Goal: Information Seeking & Learning: Learn about a topic

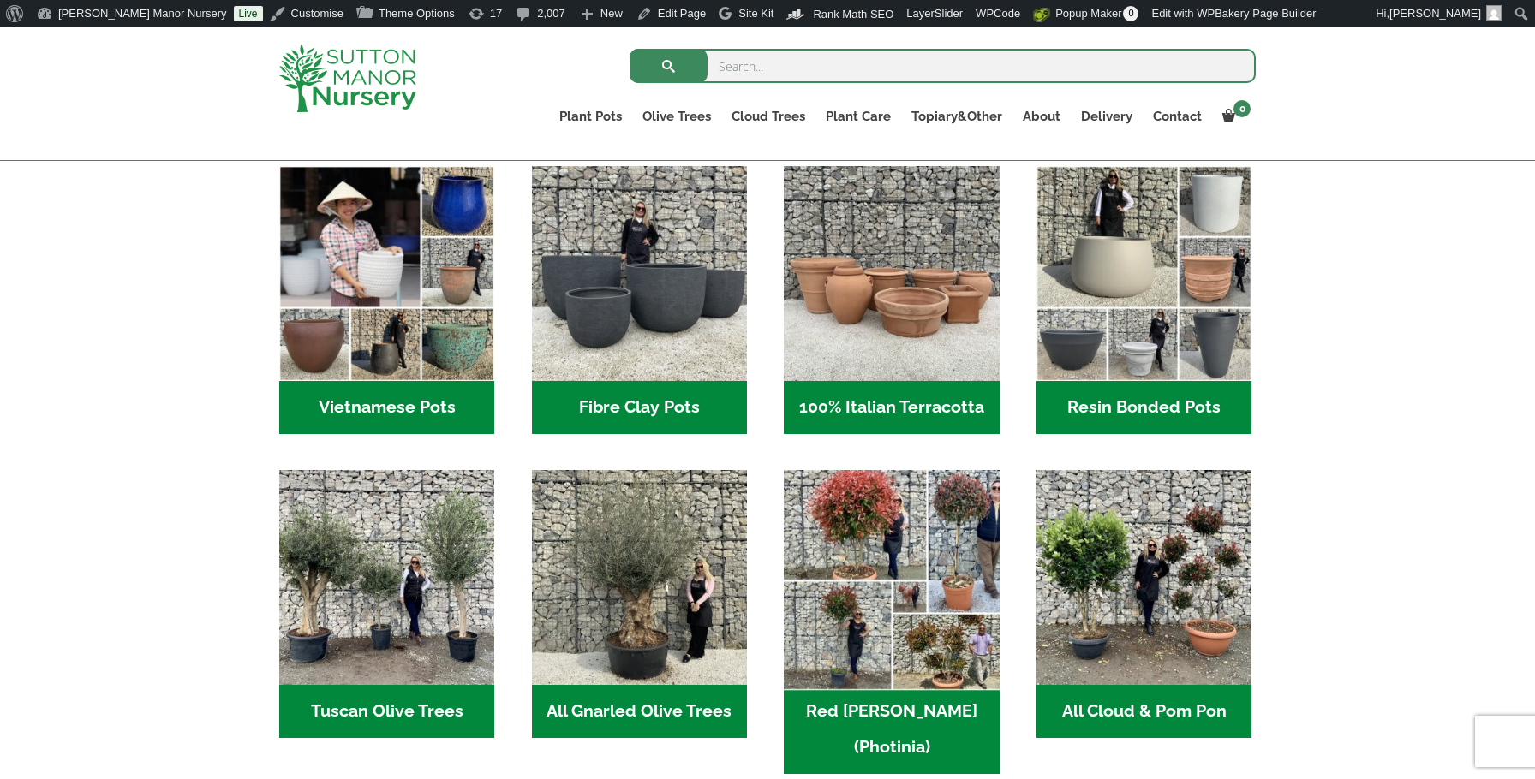
scroll to position [570, 0]
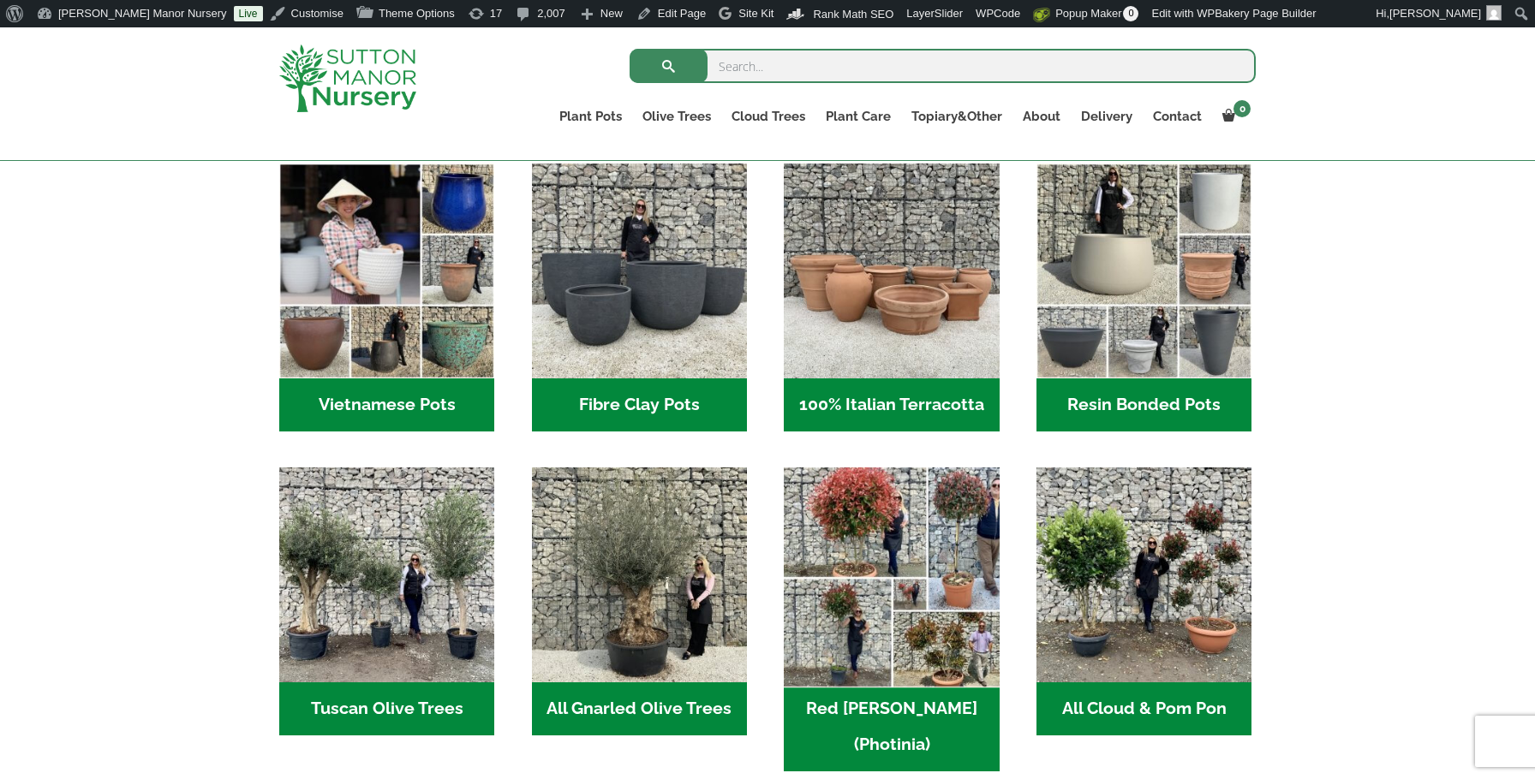
click at [879, 606] on img "Visit product category Red Robin (Photinia)" at bounding box center [891, 575] width 226 height 226
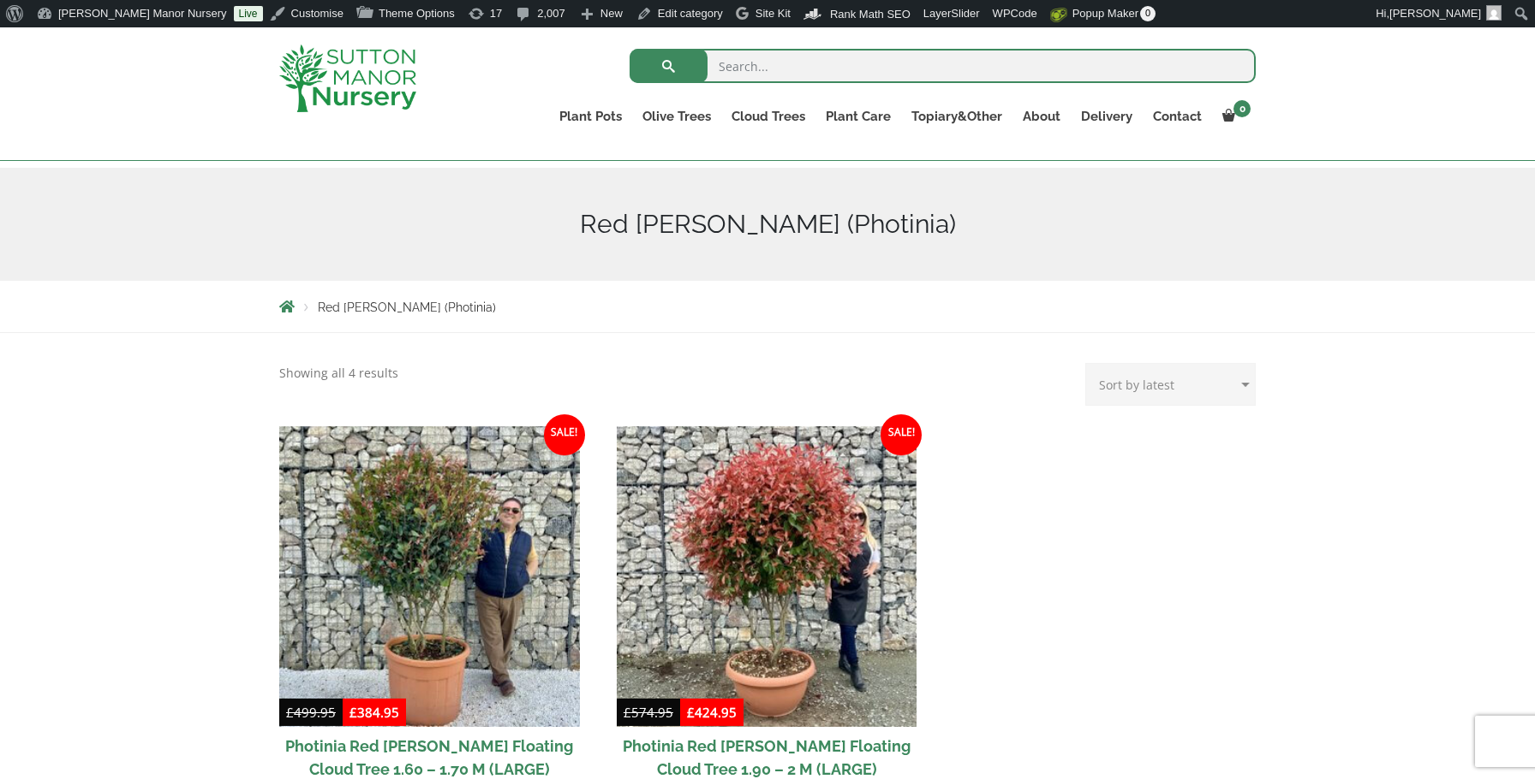
scroll to position [195, 0]
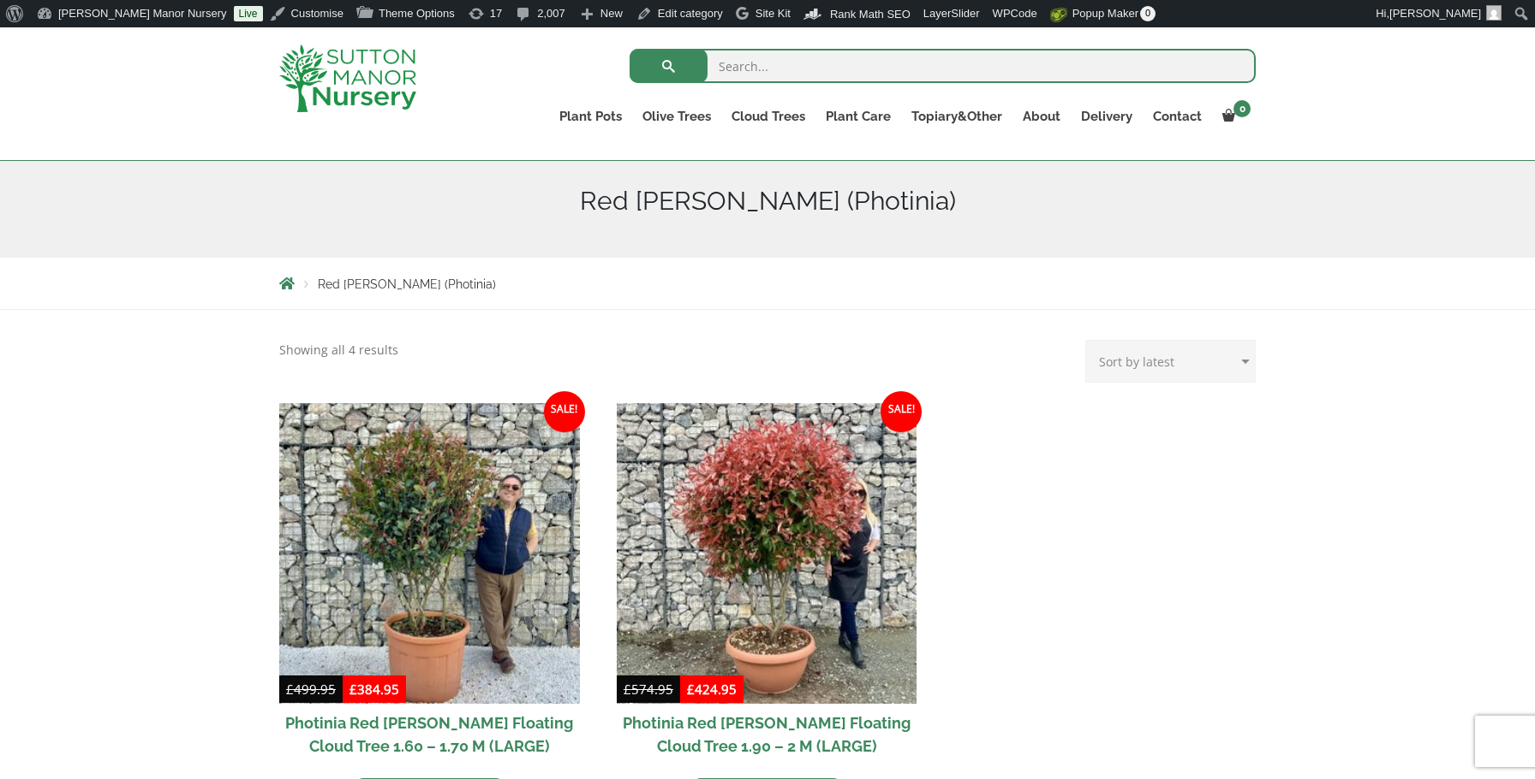
click at [318, 73] on img at bounding box center [347, 79] width 137 height 68
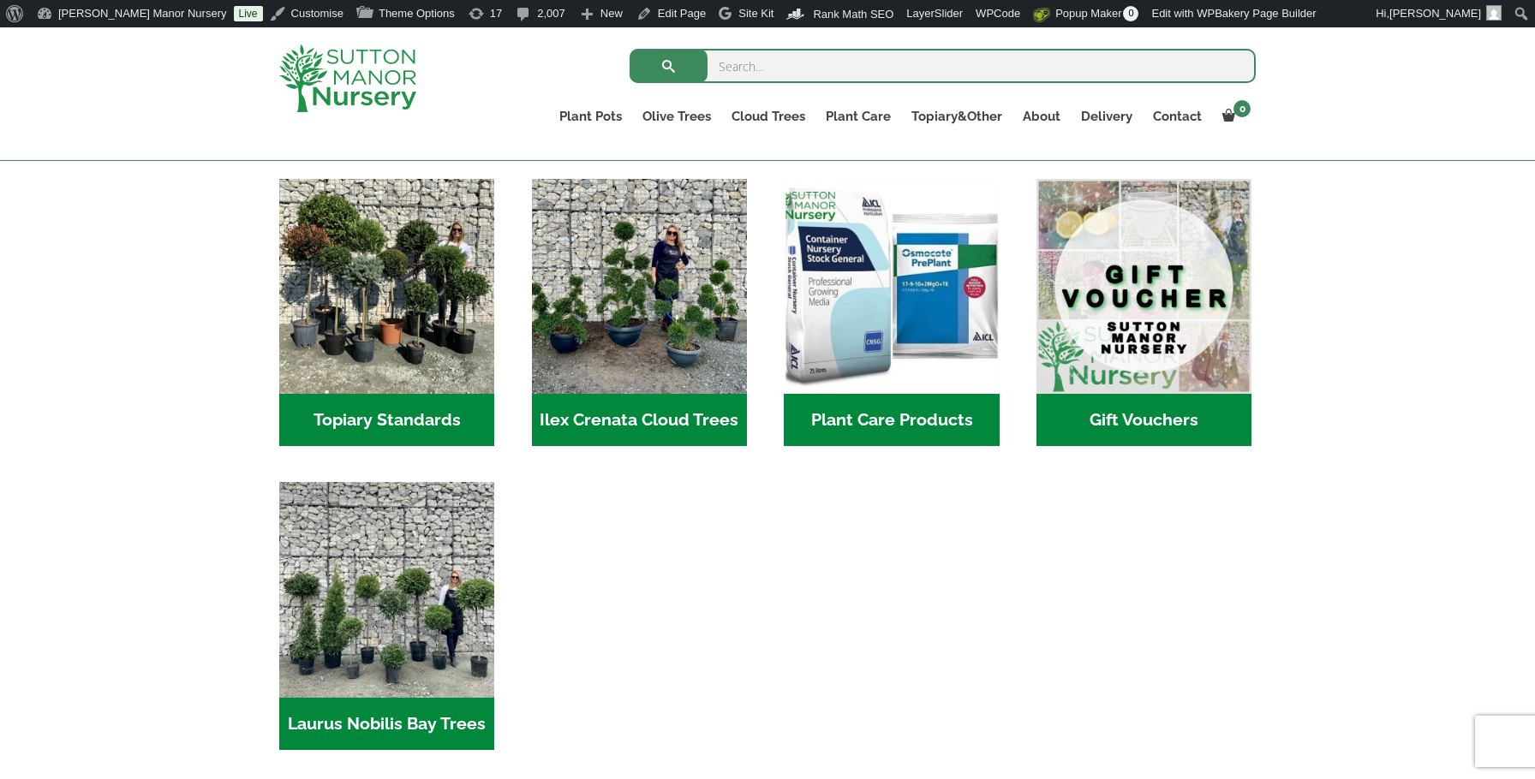
scroll to position [1510, 0]
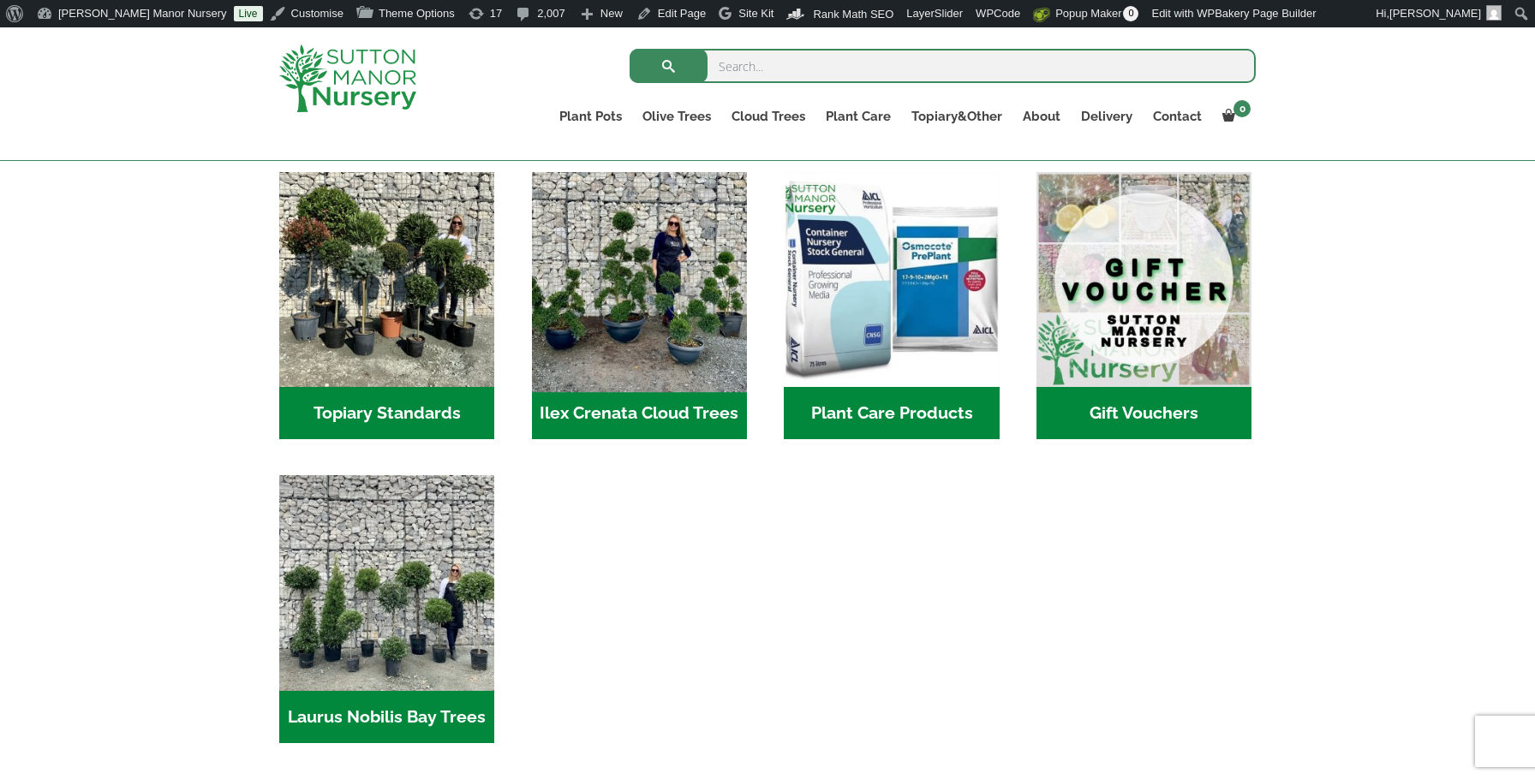
click at [661, 281] on img "Visit product category Ilex Crenata Cloud Trees" at bounding box center [639, 279] width 226 height 226
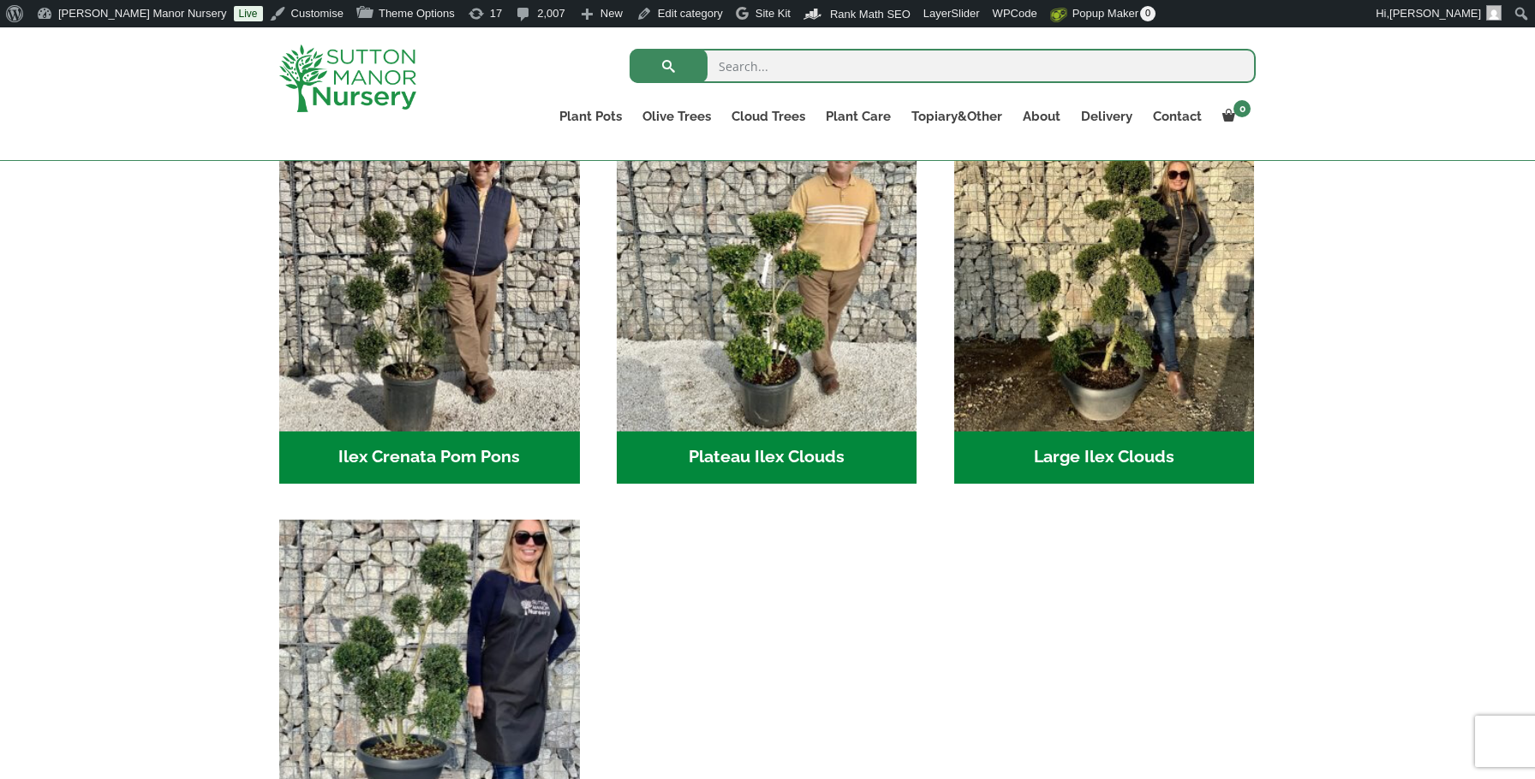
scroll to position [400, 0]
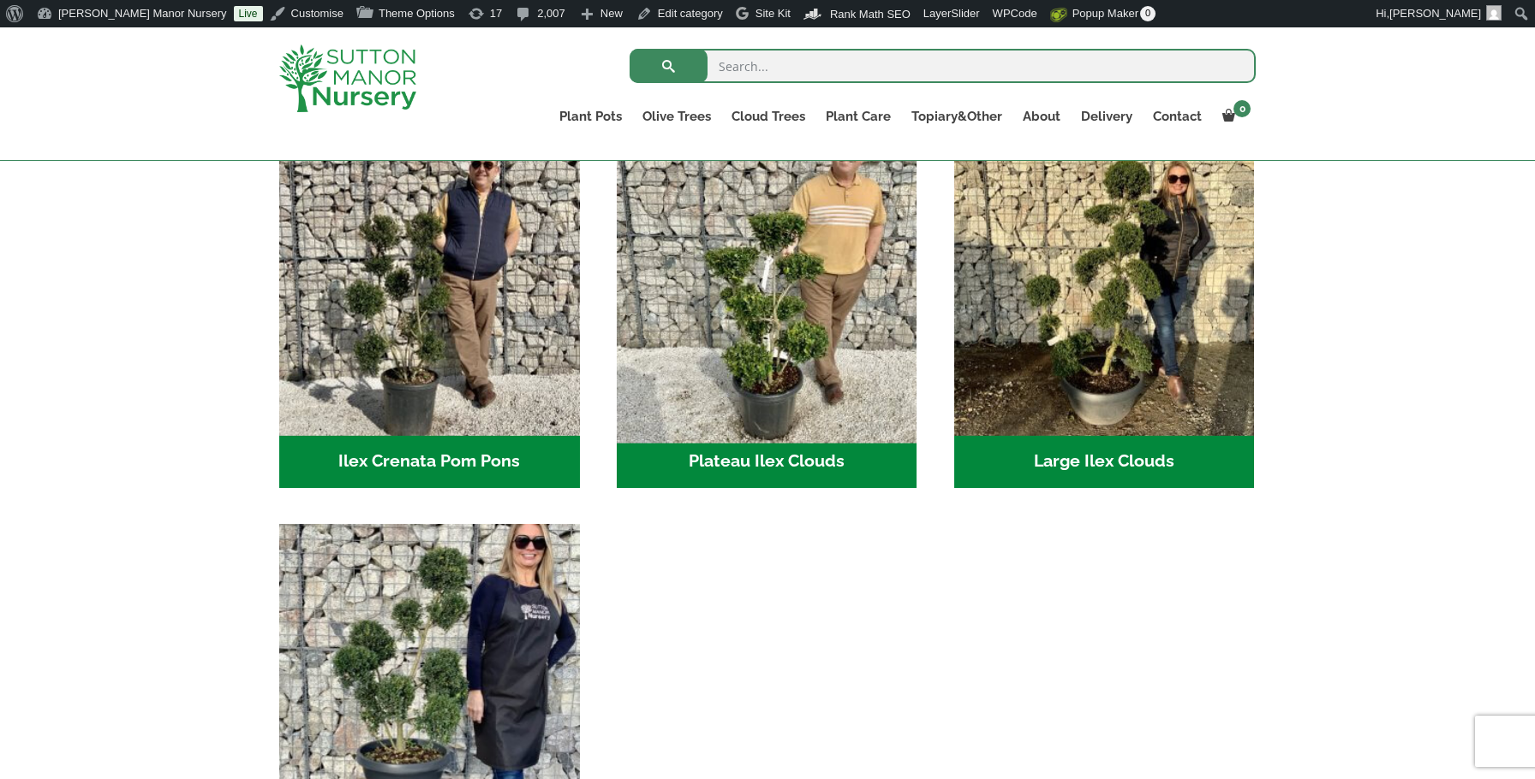
drag, startPoint x: 377, startPoint y: 310, endPoint x: 830, endPoint y: 398, distance: 461.5
click at [378, 310] on img "Visit product category Ilex Crenata Pom Pons" at bounding box center [429, 285] width 301 height 301
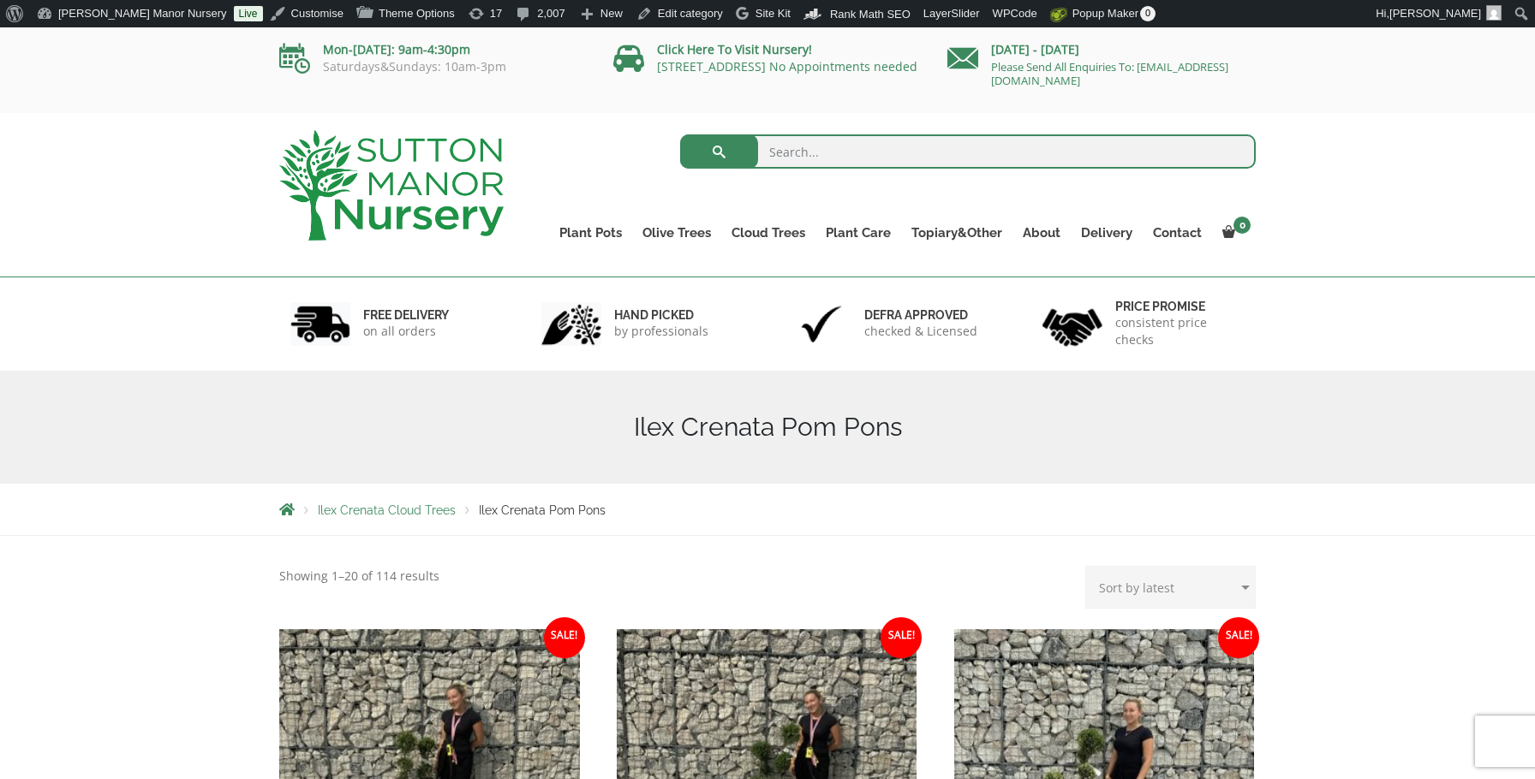
scroll to position [1057, 0]
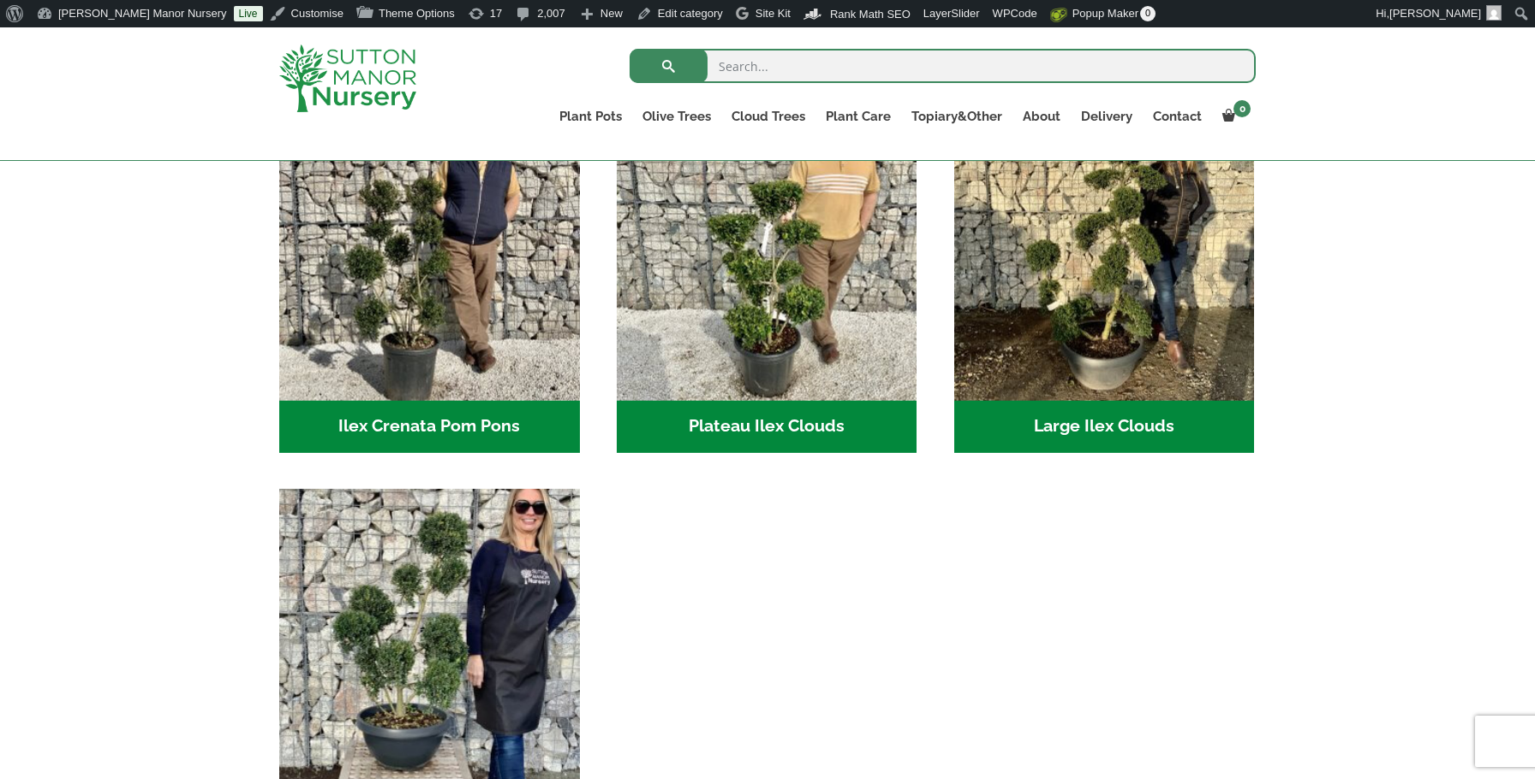
scroll to position [439, 0]
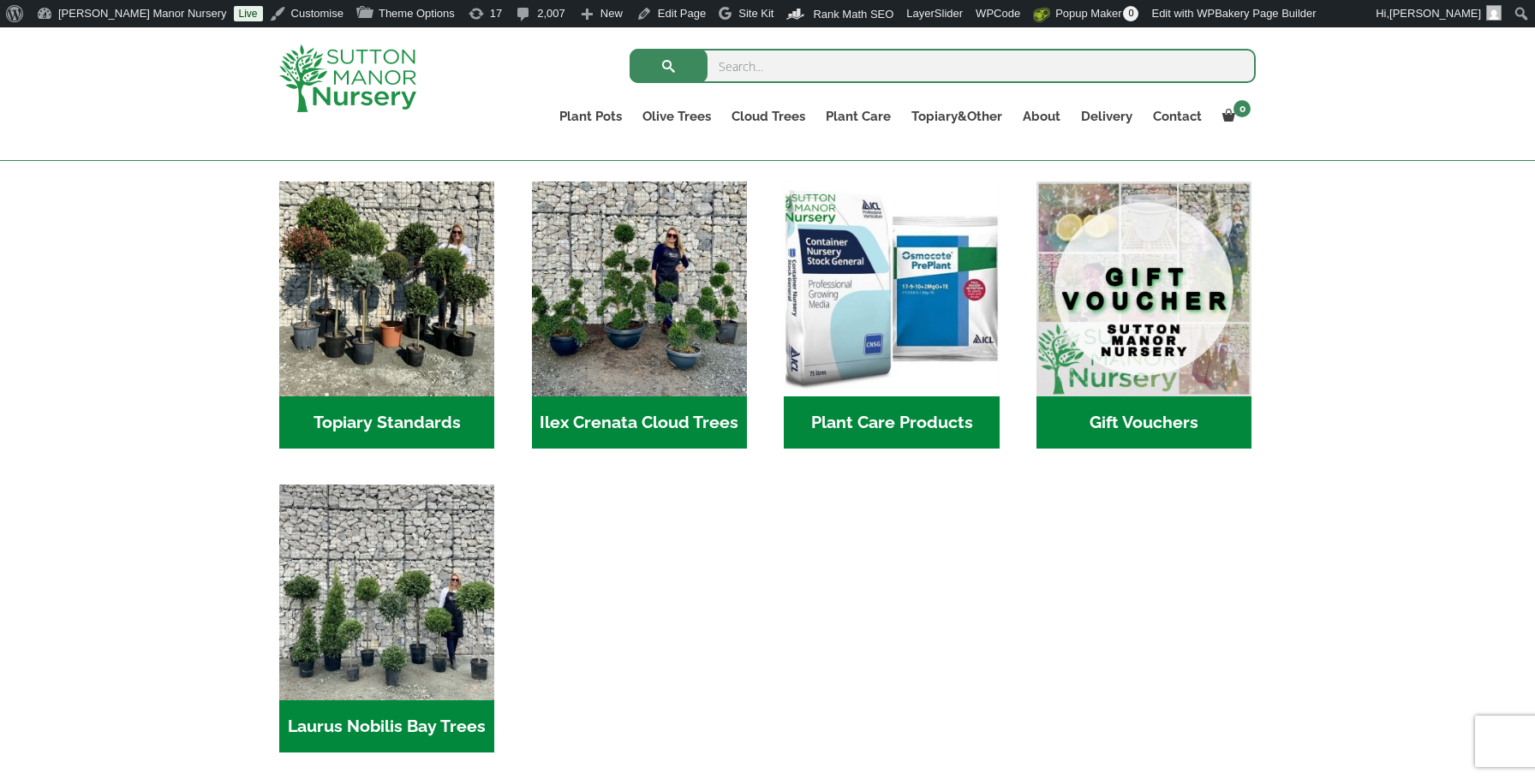
scroll to position [1510, 0]
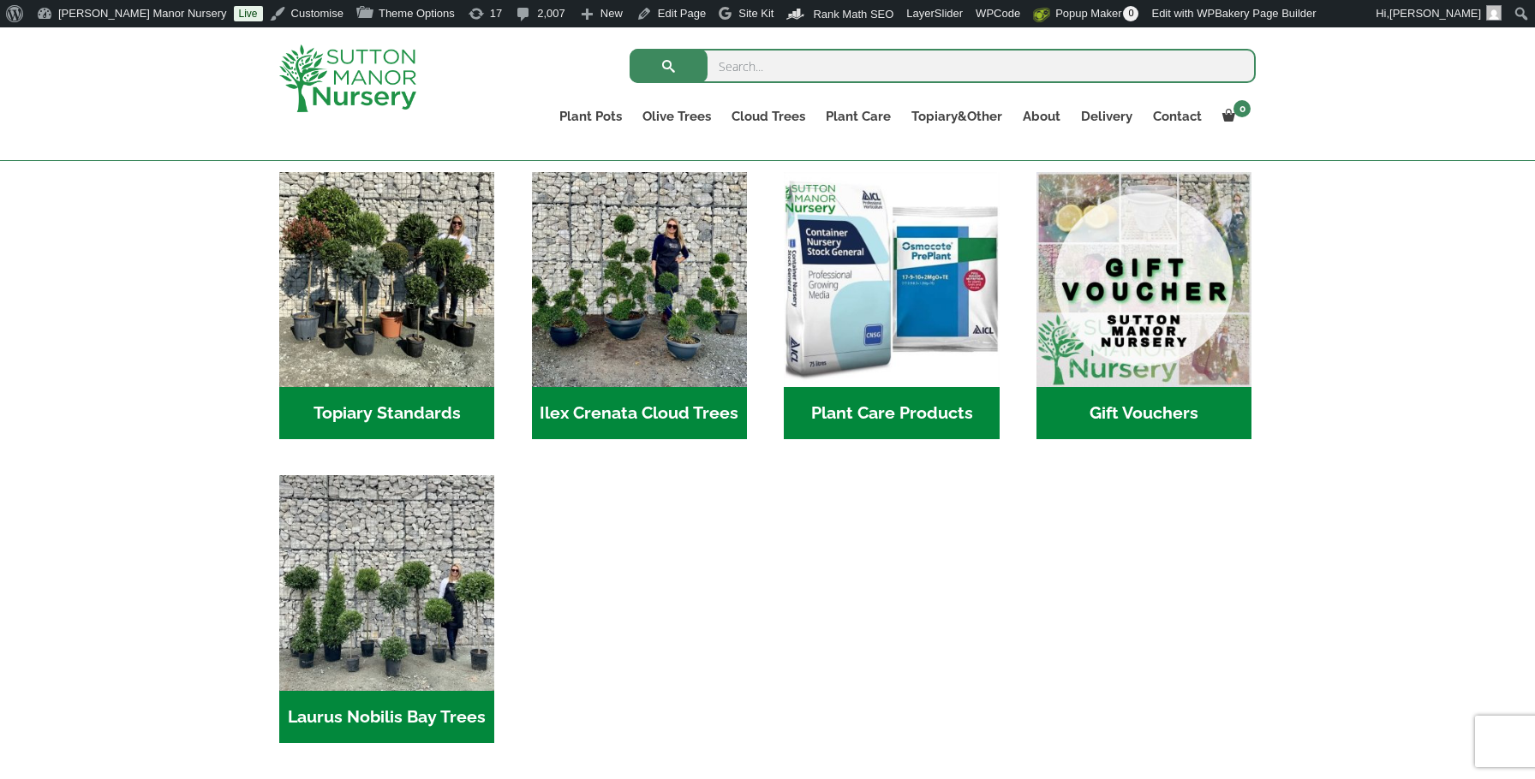
click at [641, 387] on h2 "Ilex Crenata Cloud Trees (152)" at bounding box center [639, 413] width 215 height 53
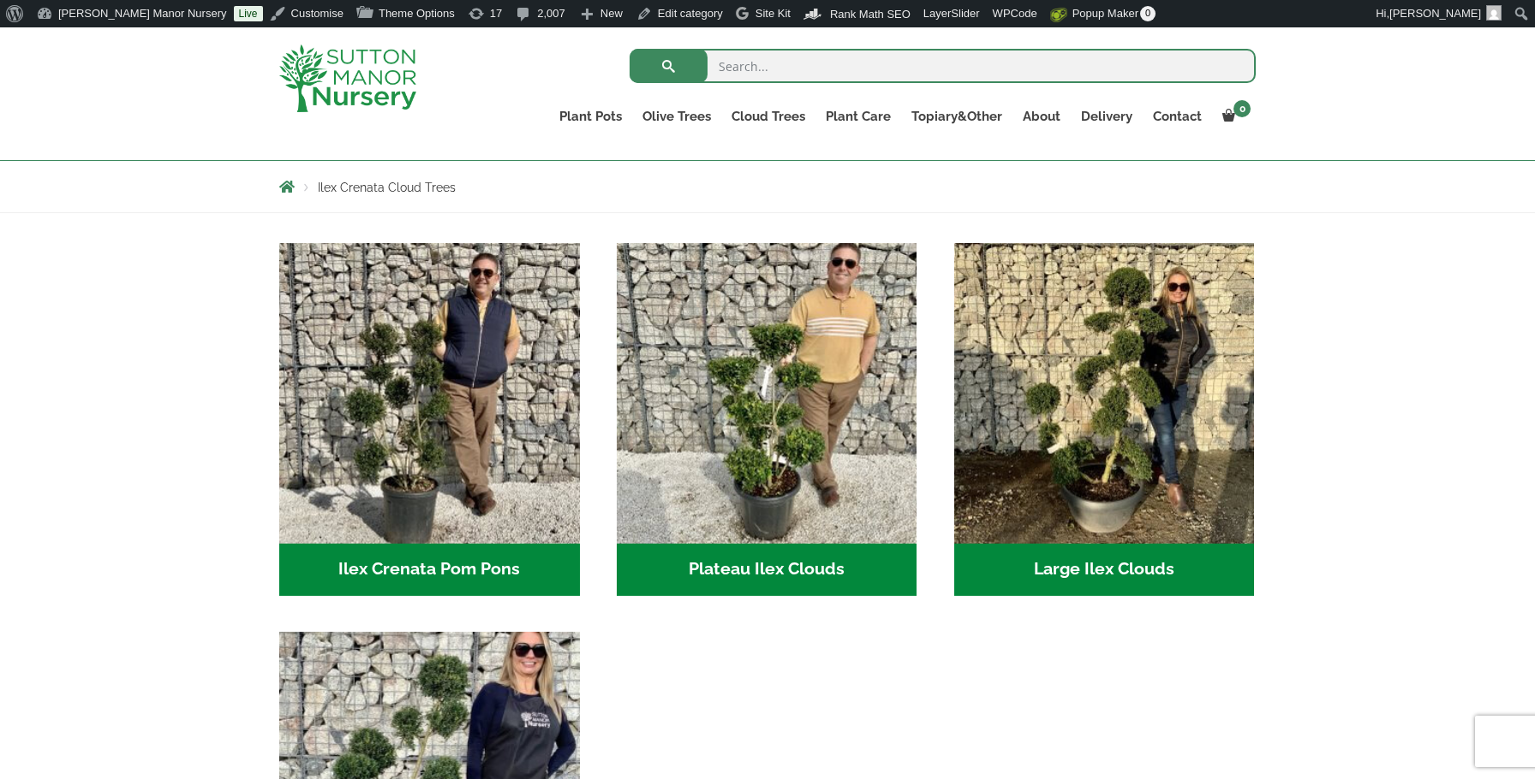
scroll to position [456, 0]
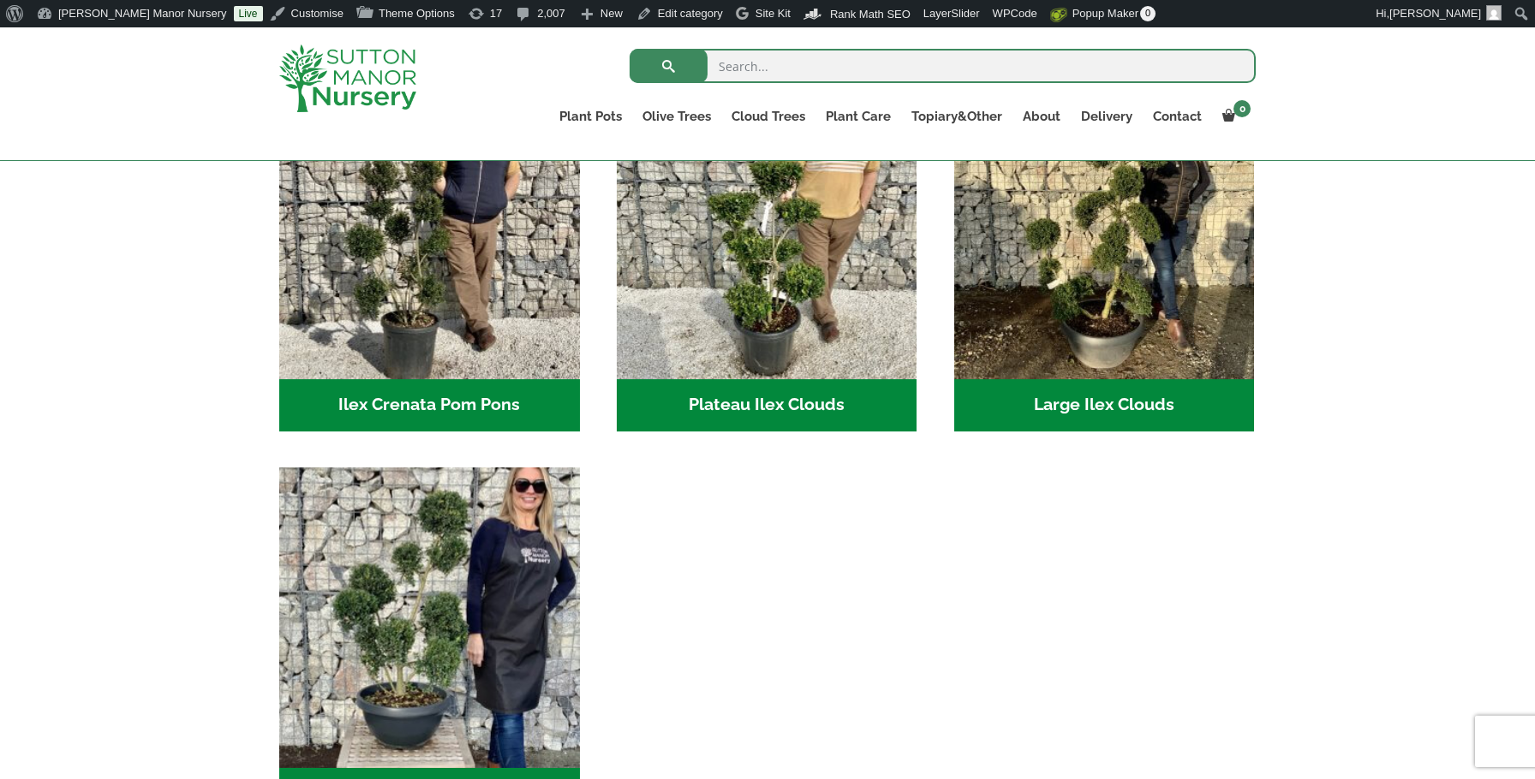
click at [870, 550] on ul "Ilex Crenata Pom Pons (53) Plateau Ilex Clouds (6) Large Ilex Clouds (38) Small…" at bounding box center [767, 468] width 976 height 778
click at [1052, 555] on ul "Ilex Crenata Pom Pons (53) Plateau Ilex Clouds (6) Large Ilex Clouds (38) Small…" at bounding box center [767, 468] width 976 height 778
drag, startPoint x: 1065, startPoint y: 566, endPoint x: 1066, endPoint y: 530, distance: 36.0
click at [1066, 530] on ul "Ilex Crenata Pom Pons (53) Plateau Ilex Clouds (6) Large Ilex Clouds (38) Small…" at bounding box center [767, 468] width 976 height 778
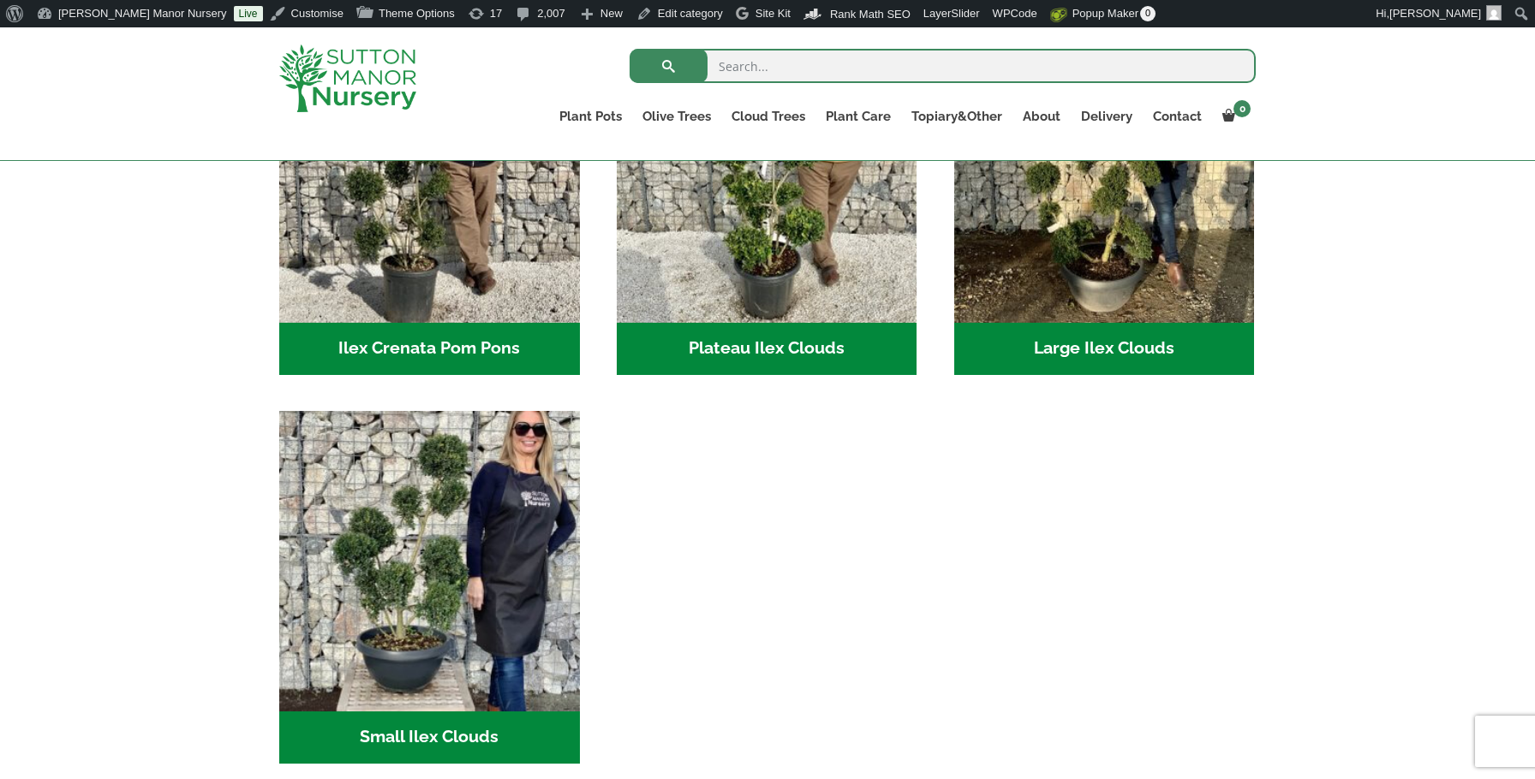
scroll to position [519, 0]
